Goal: Task Accomplishment & Management: Complete application form

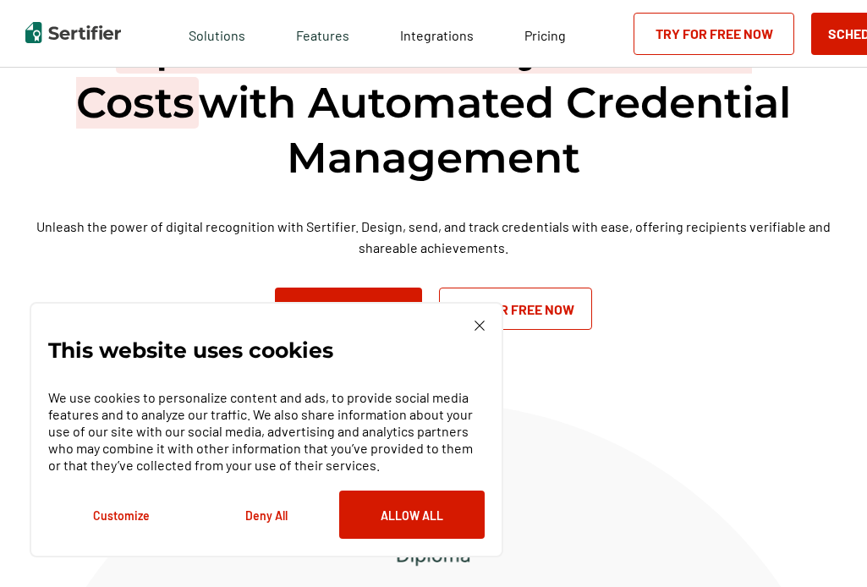
scroll to position [74, 0]
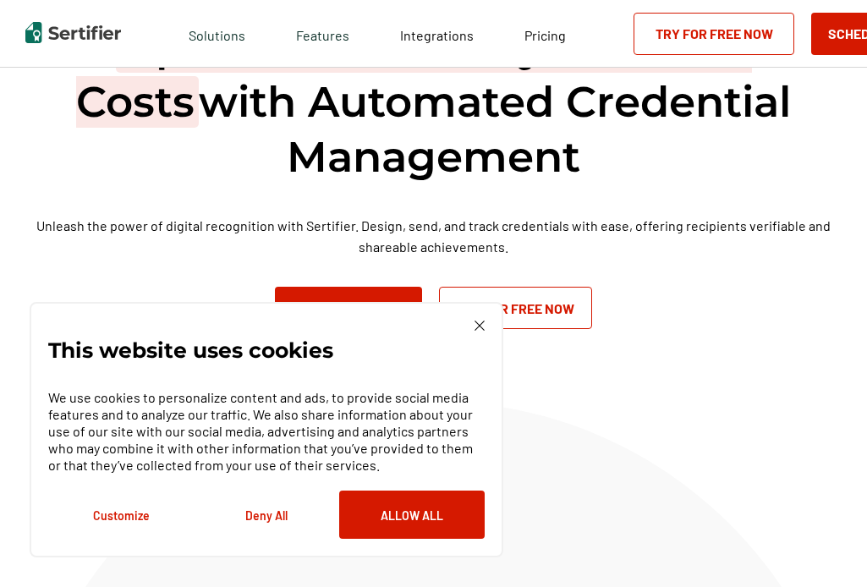
click at [475, 329] on img at bounding box center [480, 326] width 10 height 10
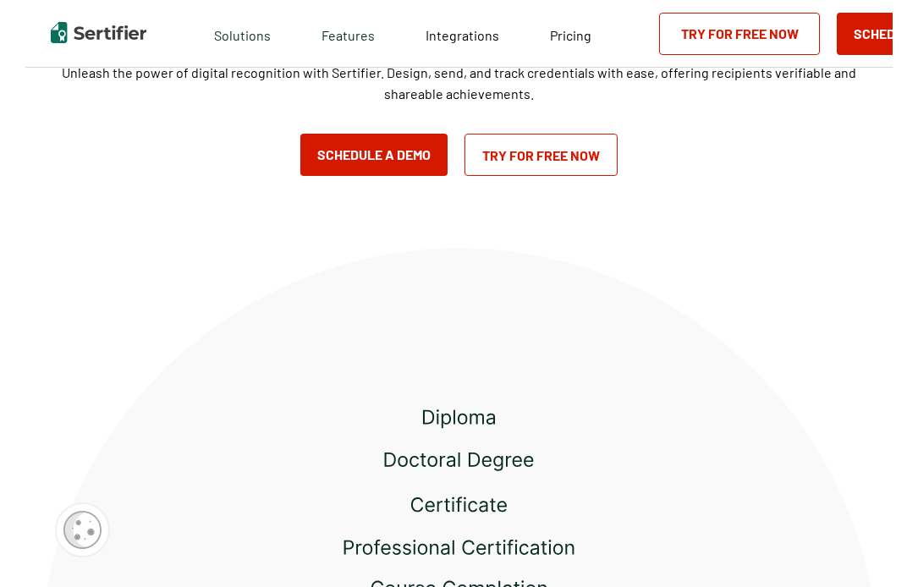
scroll to position [0, 0]
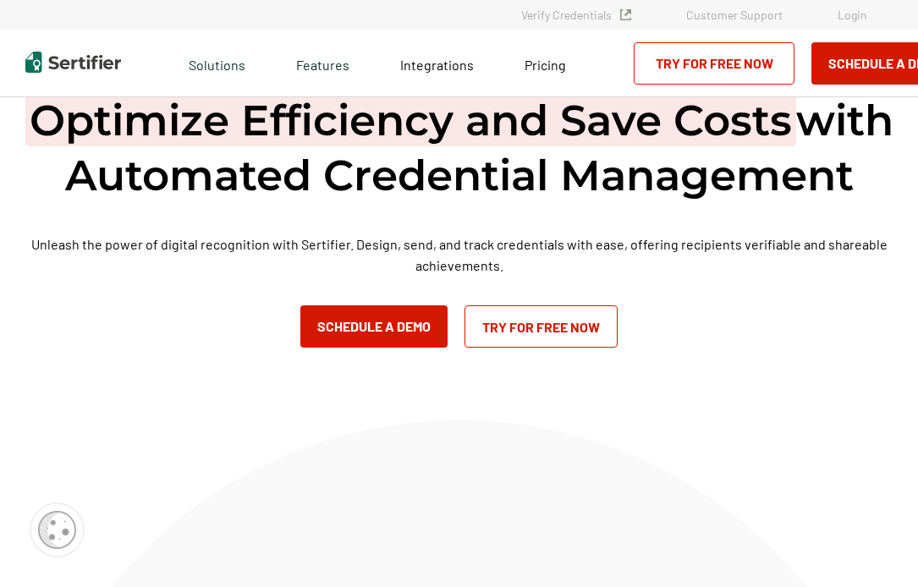
click at [526, 327] on link "Try for Free Now" at bounding box center [541, 326] width 153 height 42
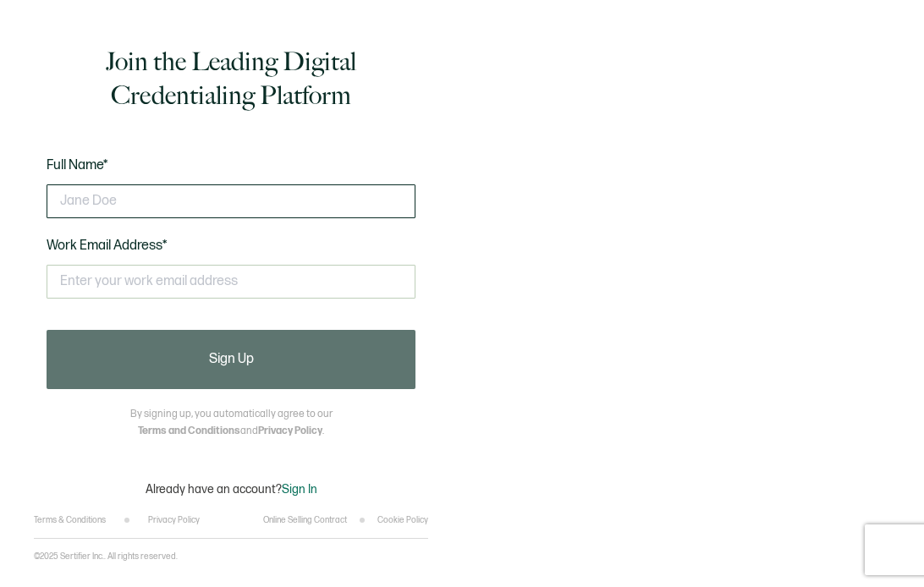
click at [179, 201] on input "text" at bounding box center [231, 201] width 369 height 34
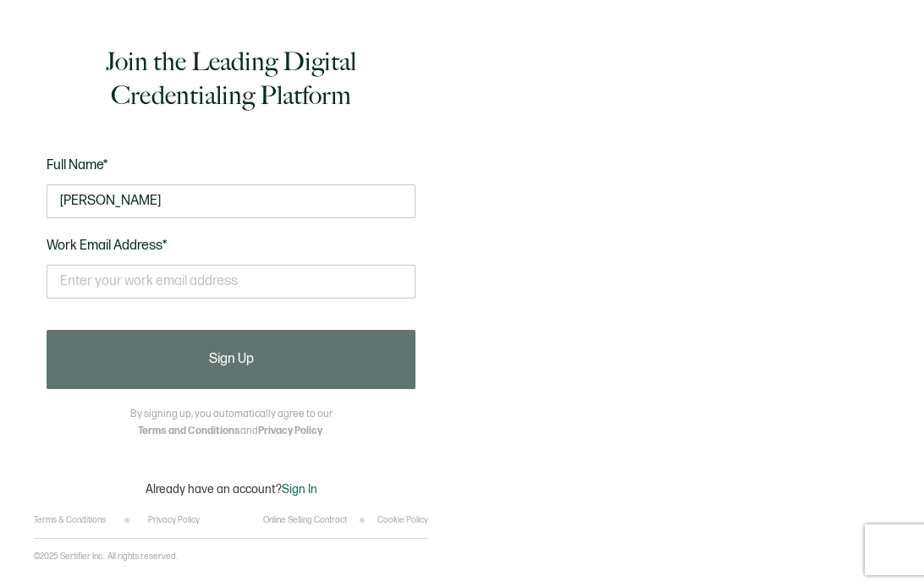
type input "Eugenie passet"
click at [111, 300] on div "This doesn't look like a valid email." at bounding box center [231, 288] width 369 height 65
click at [103, 283] on input "text" at bounding box center [231, 282] width 369 height 34
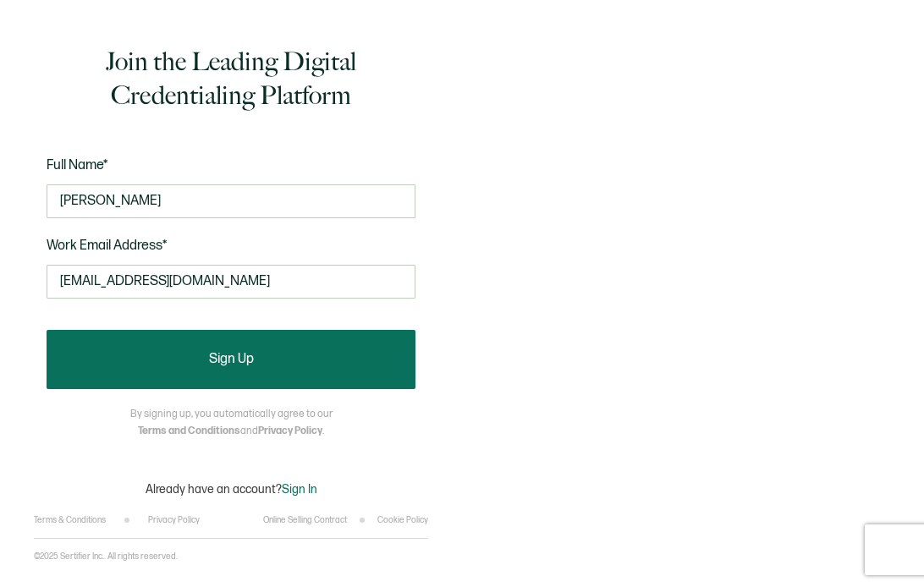
type input "eugenie.passet@propulsionrh.com"
click at [120, 366] on button "Sign Up" at bounding box center [231, 359] width 369 height 59
